Goal: Check status: Check status

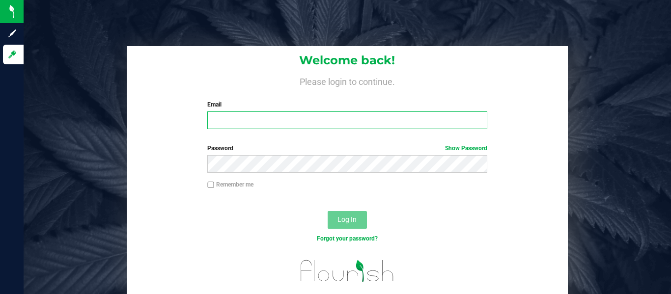
click at [351, 115] on input "Email" at bounding box center [347, 121] width 280 height 18
type input "[EMAIL_ADDRESS][DOMAIN_NAME]"
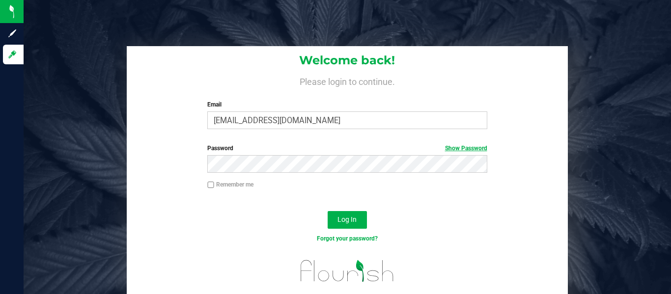
click at [482, 148] on link "Show Password" at bounding box center [466, 148] width 42 height 7
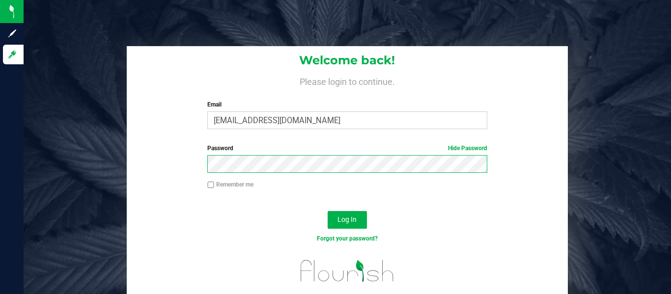
click at [328, 211] on button "Log In" at bounding box center [347, 220] width 39 height 18
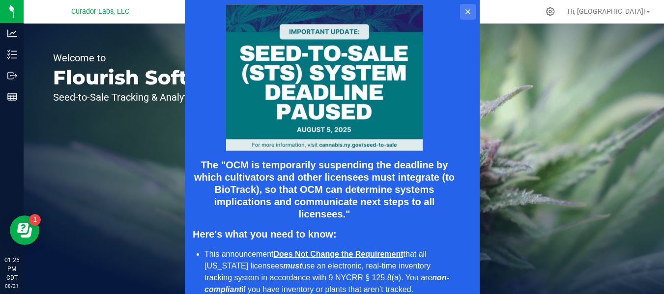
click at [467, 11] on icon at bounding box center [467, 11] width 5 height 5
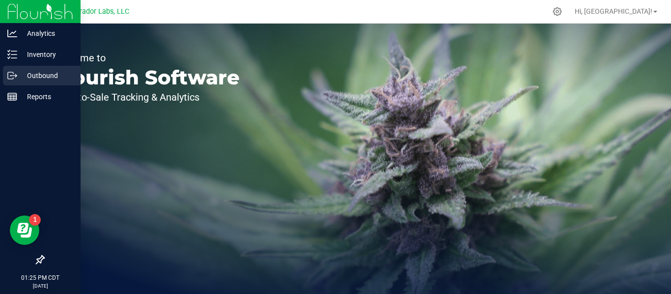
click at [43, 78] on p "Outbound" at bounding box center [46, 76] width 59 height 12
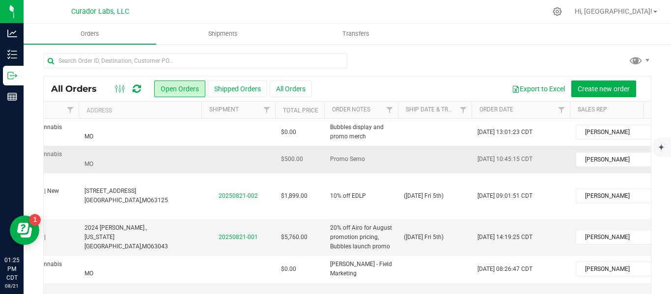
scroll to position [0, 242]
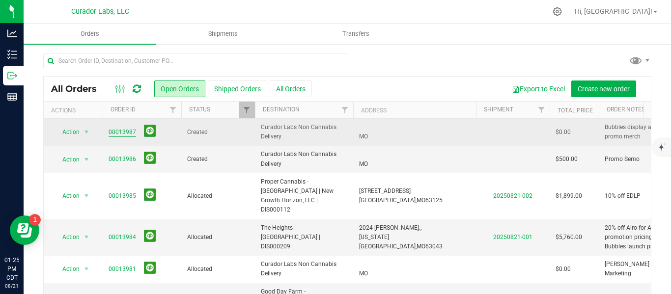
click at [115, 130] on link "00013987" at bounding box center [123, 132] width 28 height 9
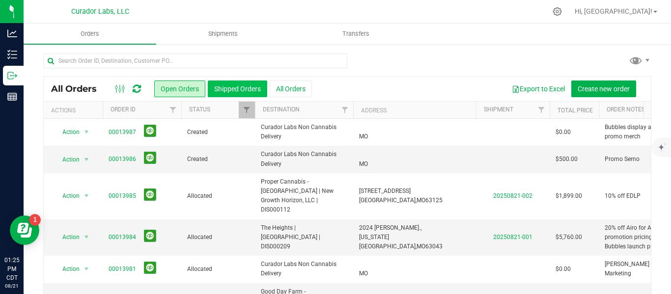
click at [242, 89] on button "Shipped Orders" at bounding box center [237, 89] width 59 height 17
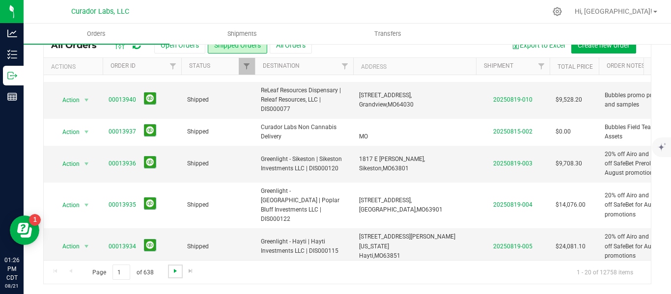
click at [173, 275] on span "Go to the next page" at bounding box center [176, 271] width 8 height 8
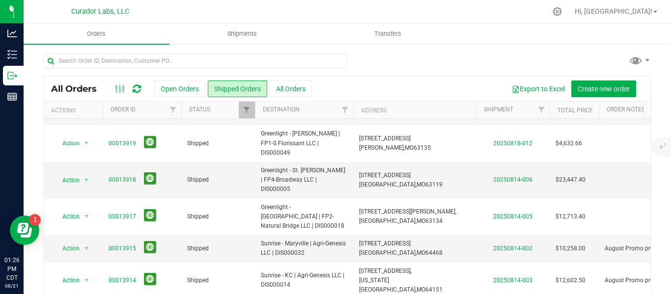
scroll to position [404, 0]
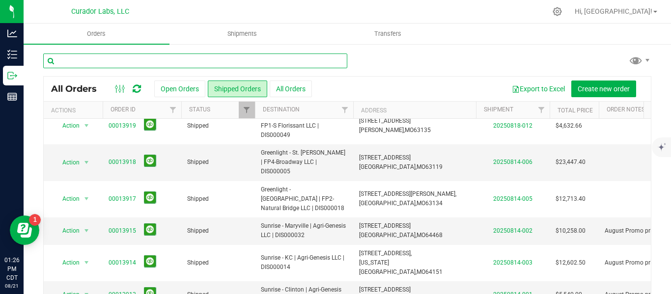
click at [140, 63] on input "text" at bounding box center [195, 61] width 304 height 15
type input "easy"
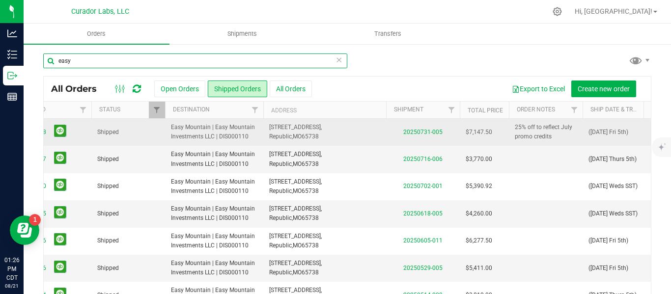
scroll to position [0, 184]
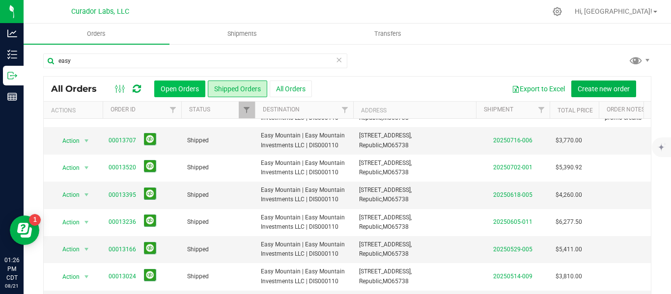
click at [167, 87] on button "Open Orders" at bounding box center [179, 89] width 51 height 17
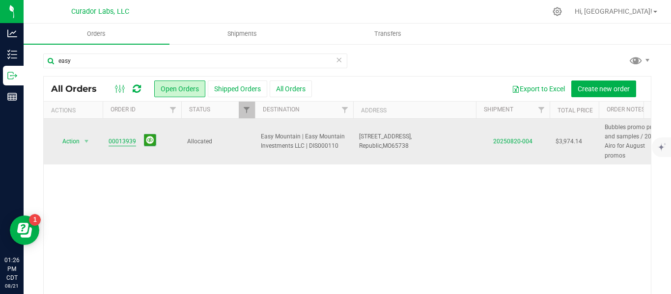
click at [121, 137] on link "00013939" at bounding box center [123, 141] width 28 height 9
